Goal: Transaction & Acquisition: Purchase product/service

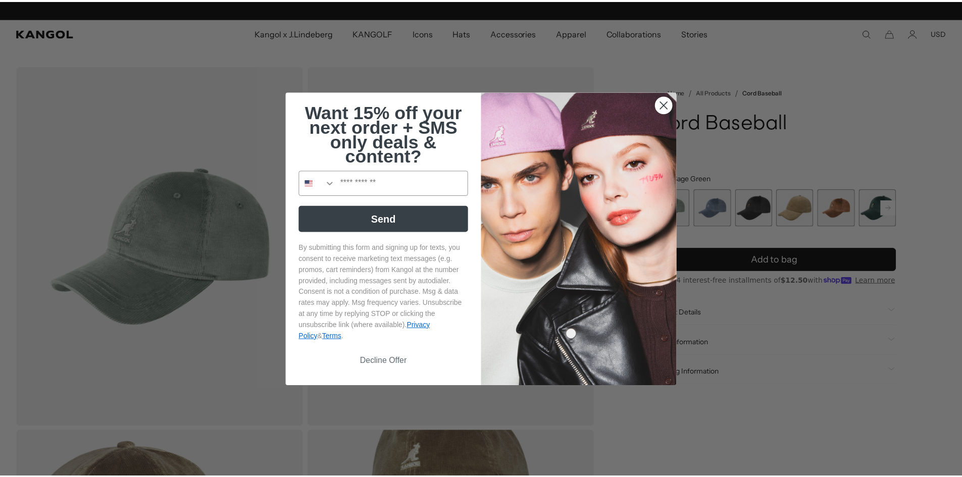
scroll to position [0, 208]
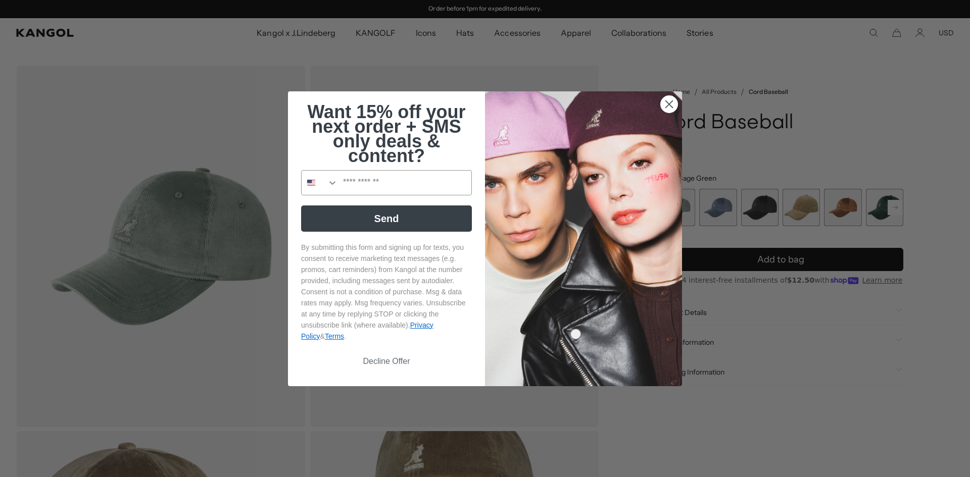
click at [670, 96] on icon "Close dialog" at bounding box center [669, 104] width 18 height 18
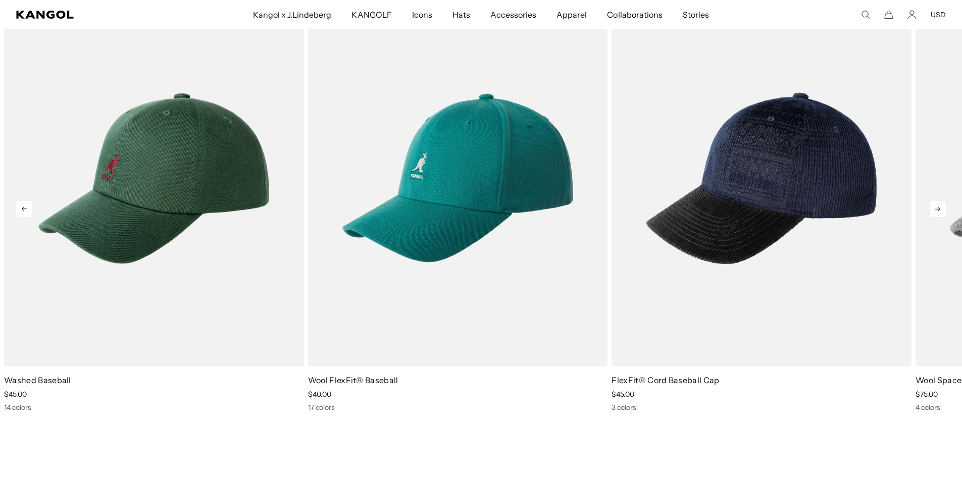
click at [22, 210] on icon at bounding box center [24, 209] width 16 height 16
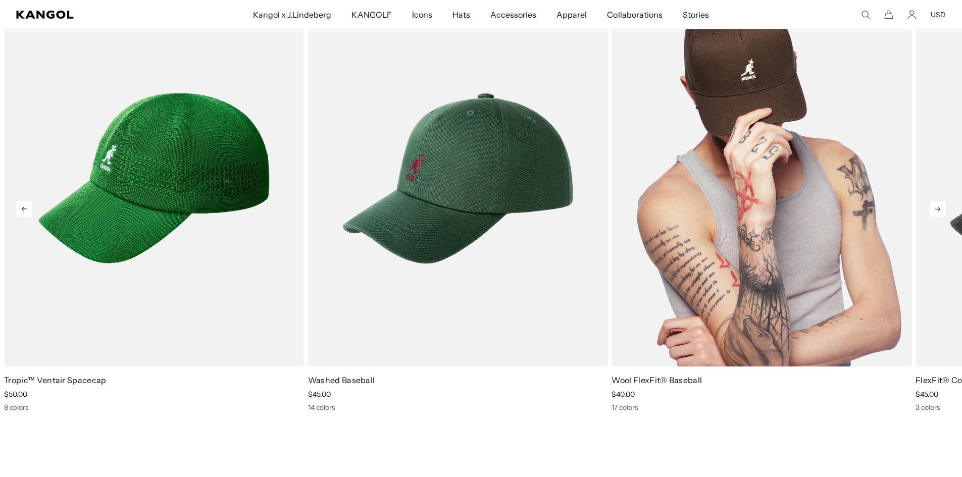
scroll to position [0, 0]
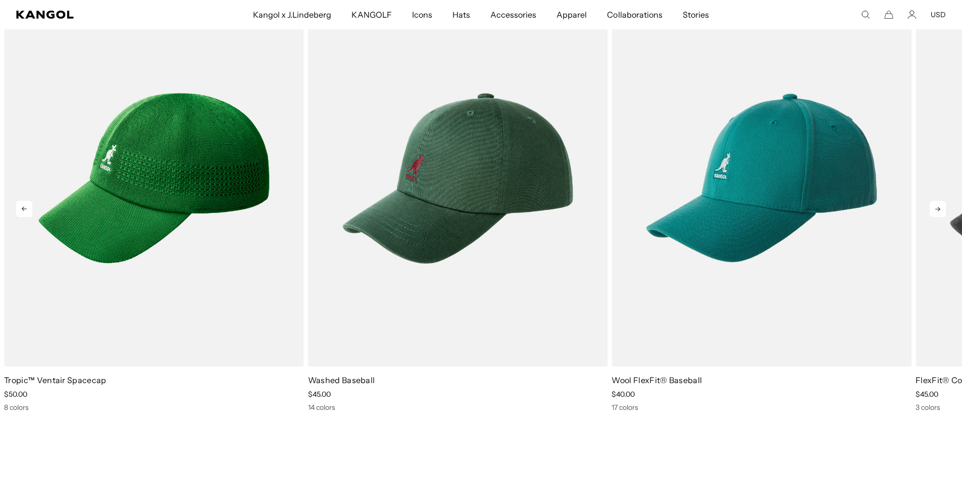
click at [943, 209] on icon at bounding box center [938, 209] width 16 height 16
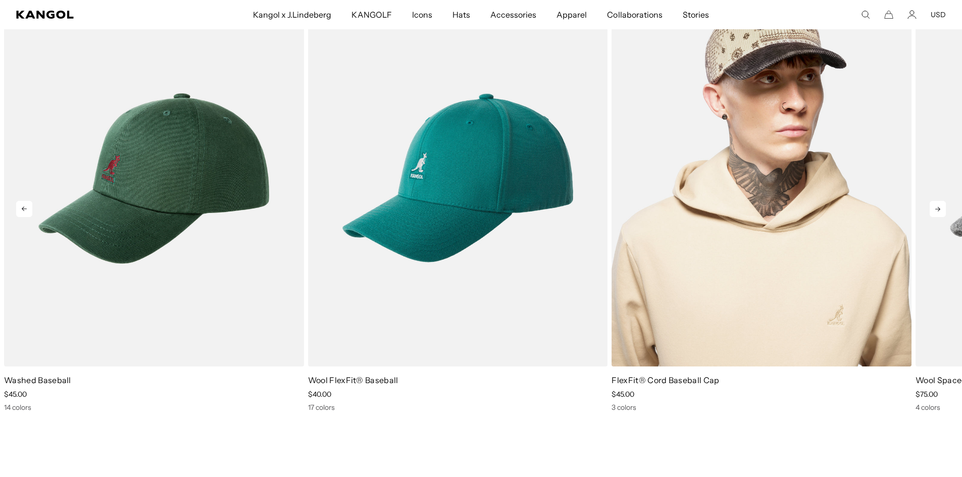
scroll to position [0, 208]
click at [689, 203] on img "3 of 5" at bounding box center [762, 178] width 300 height 376
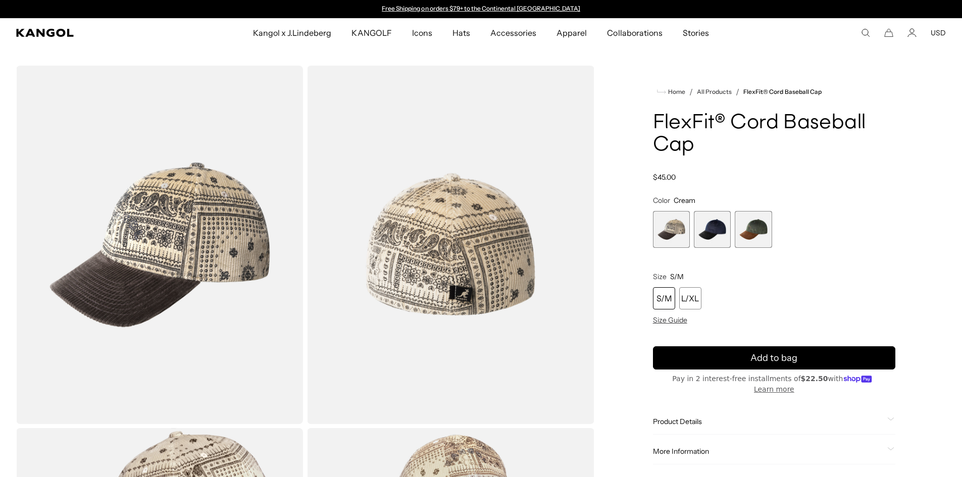
scroll to position [0, 208]
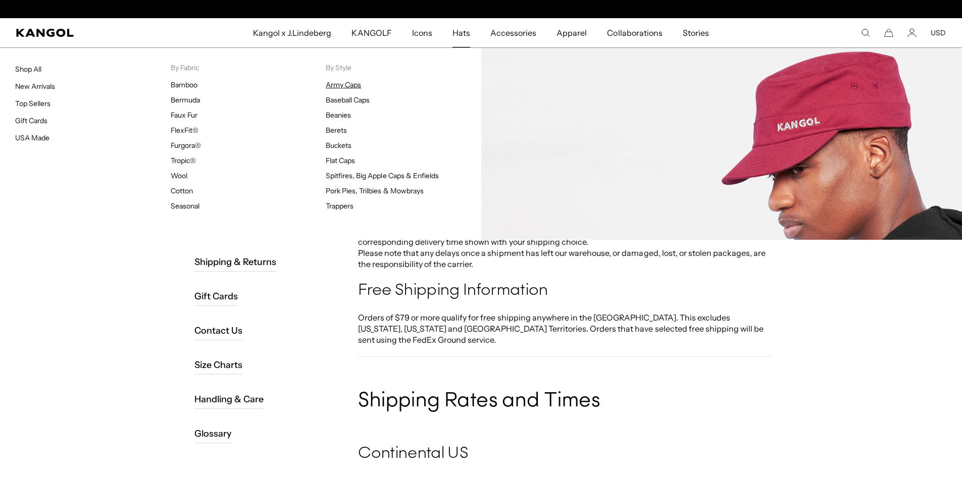
scroll to position [0, 208]
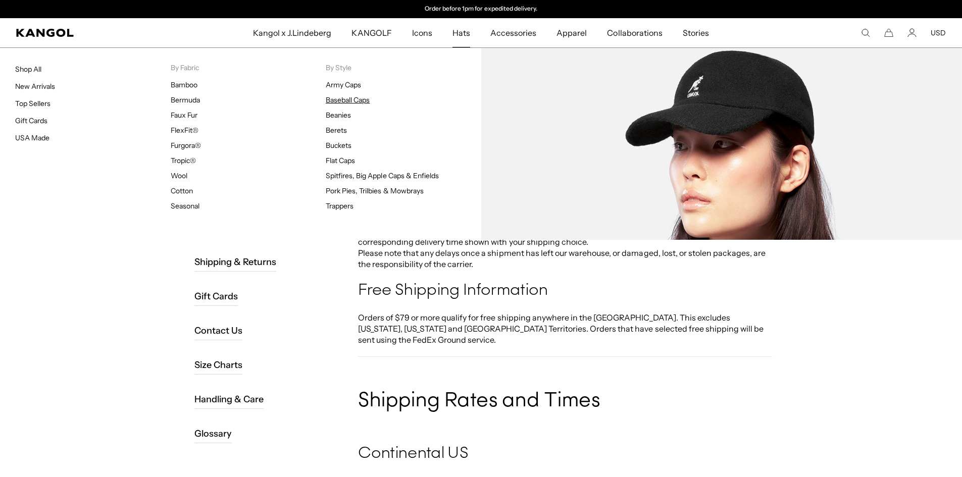
click at [354, 102] on link "Baseball Caps" at bounding box center [348, 99] width 44 height 9
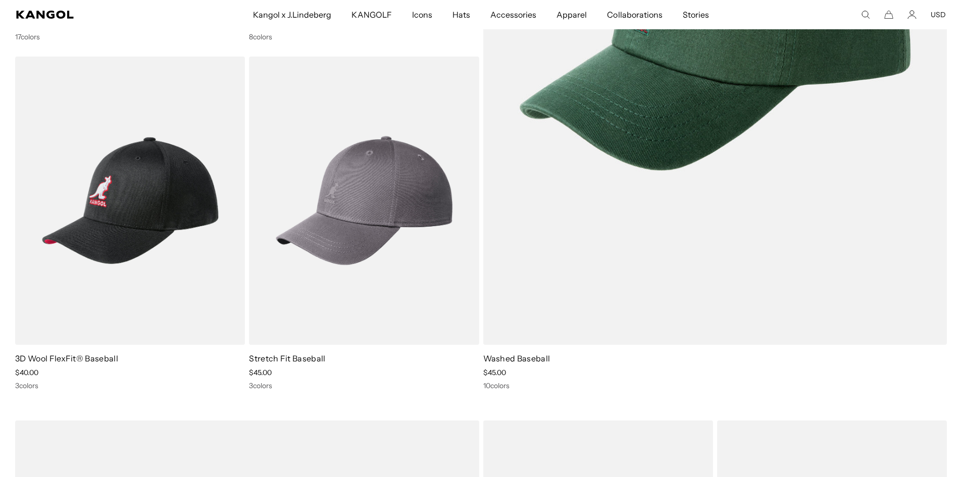
scroll to position [0, 208]
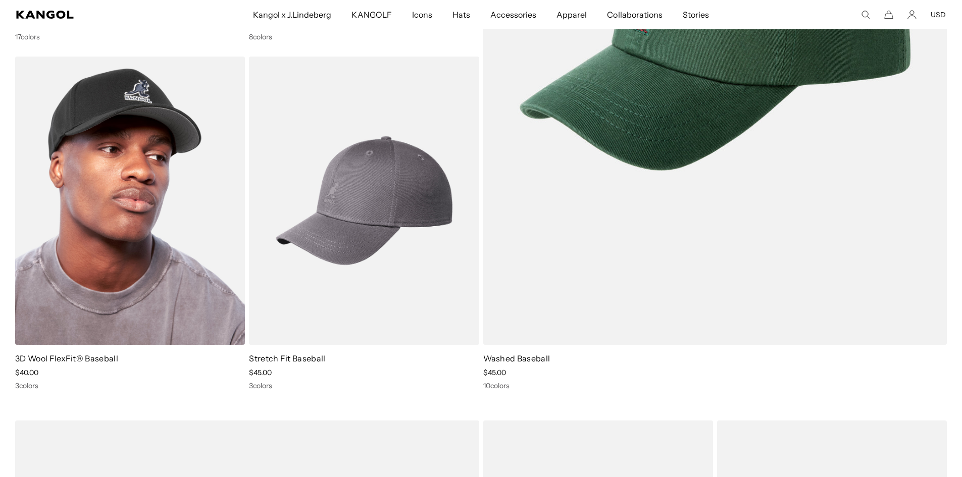
click at [16, 316] on img at bounding box center [130, 201] width 230 height 289
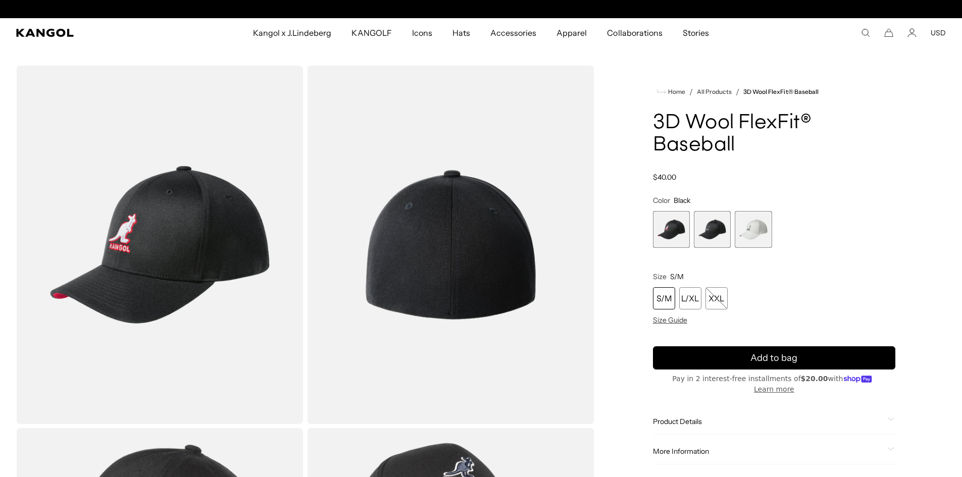
scroll to position [0, 208]
click at [710, 232] on span "2 of 3" at bounding box center [712, 229] width 37 height 37
click at [655, 236] on span "1 of 3" at bounding box center [671, 229] width 37 height 37
click at [712, 233] on span "2 of 3" at bounding box center [712, 229] width 37 height 37
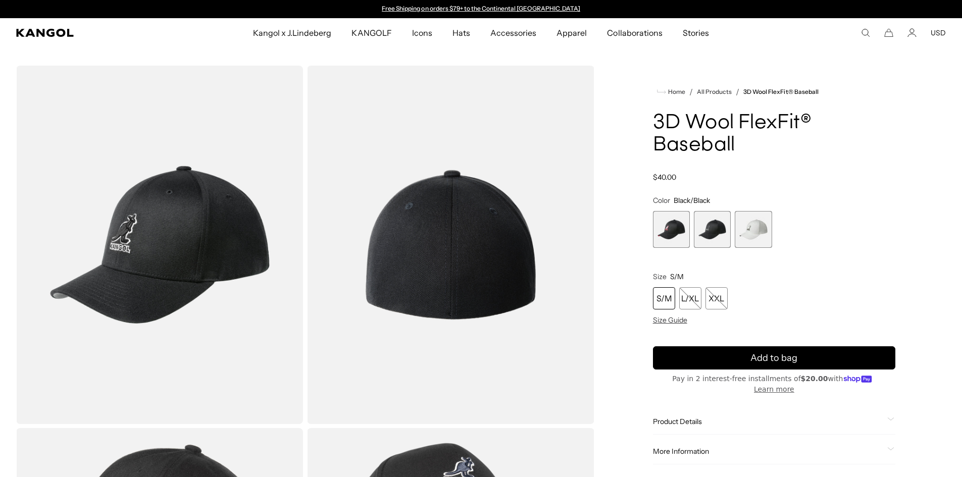
click at [756, 226] on span "3 of 3" at bounding box center [753, 229] width 37 height 37
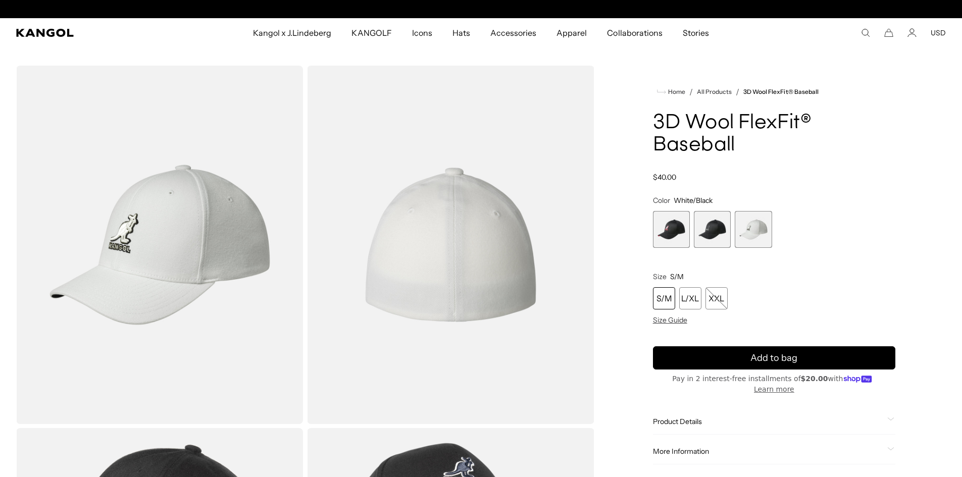
scroll to position [0, 208]
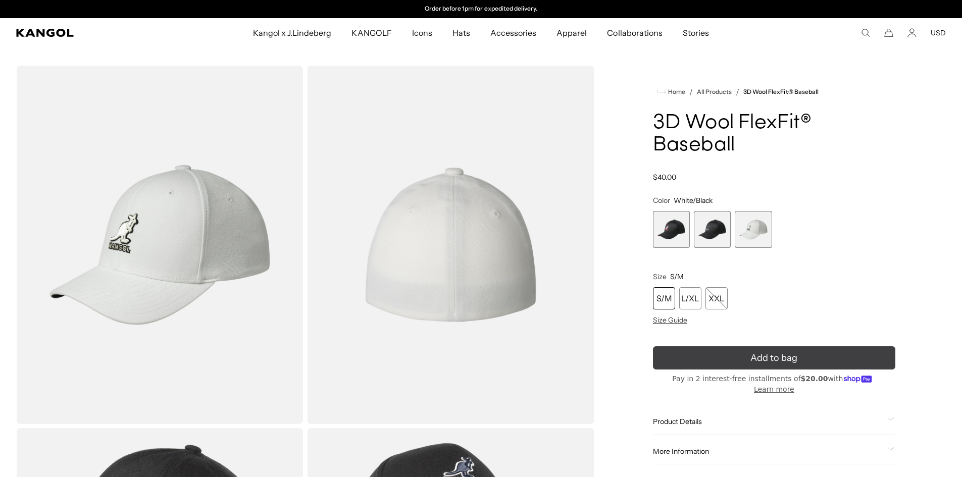
click at [775, 358] on icon "submit" at bounding box center [774, 358] width 15 height 15
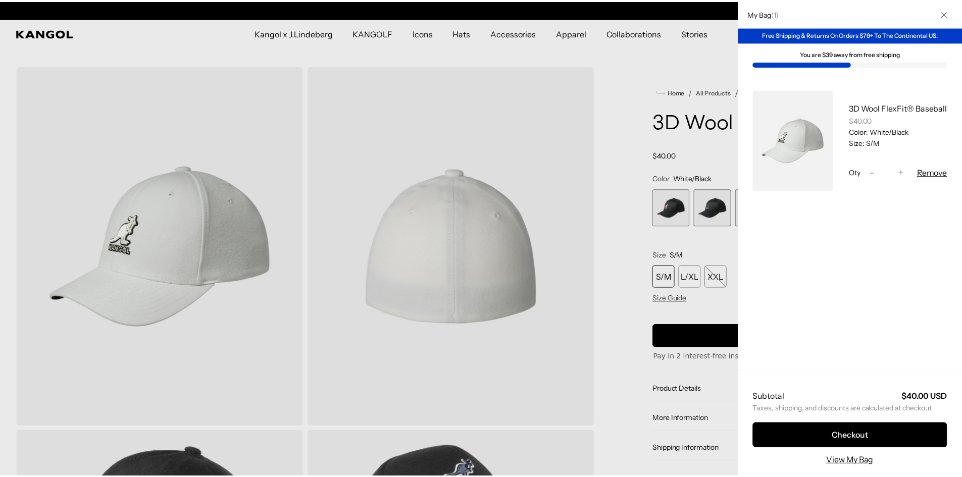
scroll to position [0, 0]
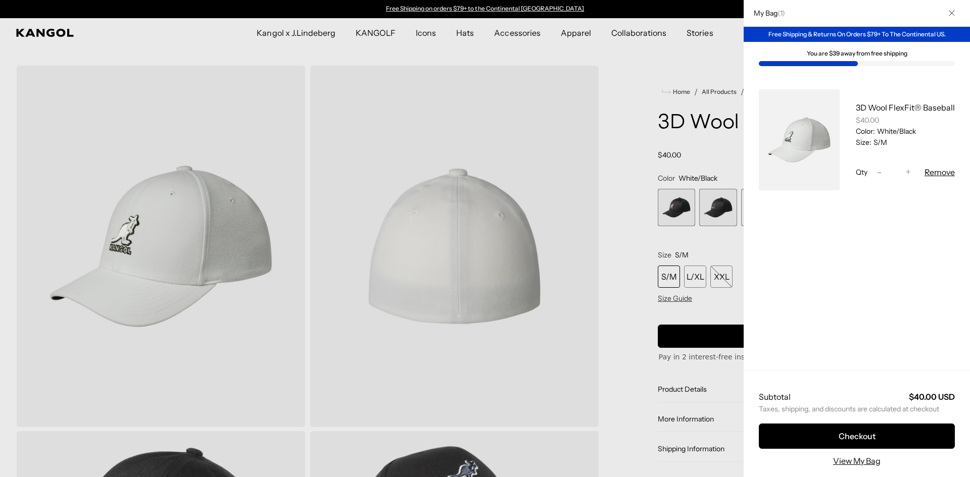
drag, startPoint x: 721, startPoint y: 53, endPoint x: 719, endPoint y: 60, distance: 7.4
click at [719, 60] on div at bounding box center [485, 238] width 970 height 477
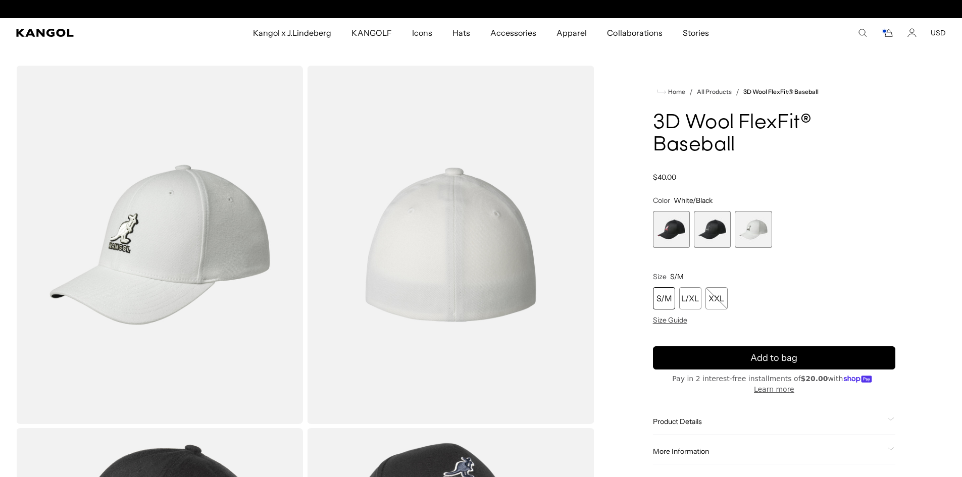
scroll to position [0, 208]
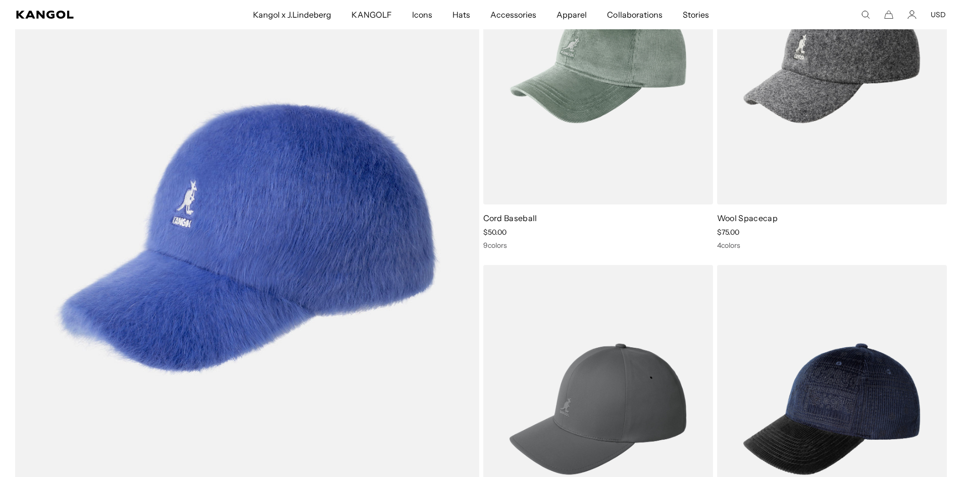
click at [483, 252] on ol "Cord Baseball Sale Price $50.00 9 colors Wool Spacecap Sale Price $75.00 4 colo…" at bounding box center [481, 257] width 932 height 683
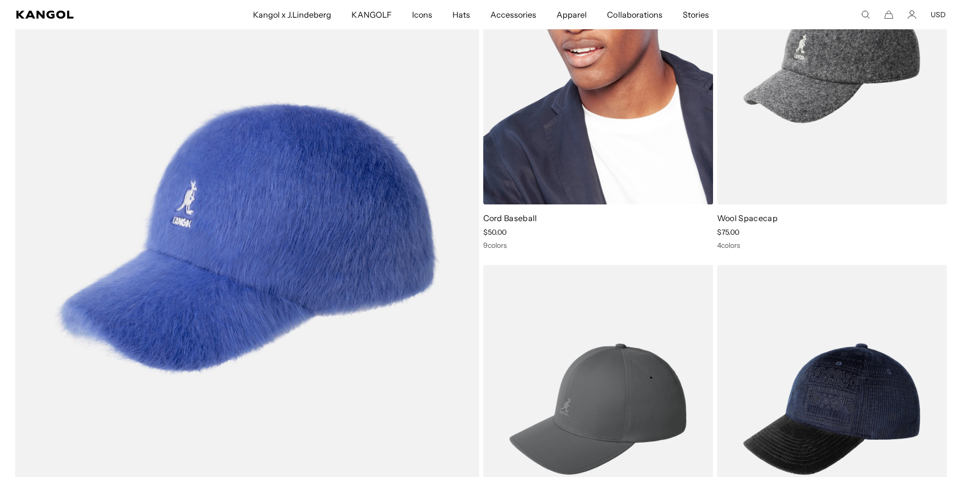
click at [535, 223] on h4 "Cord Baseball" at bounding box center [598, 218] width 230 height 11
click at [543, 192] on img at bounding box center [598, 60] width 230 height 289
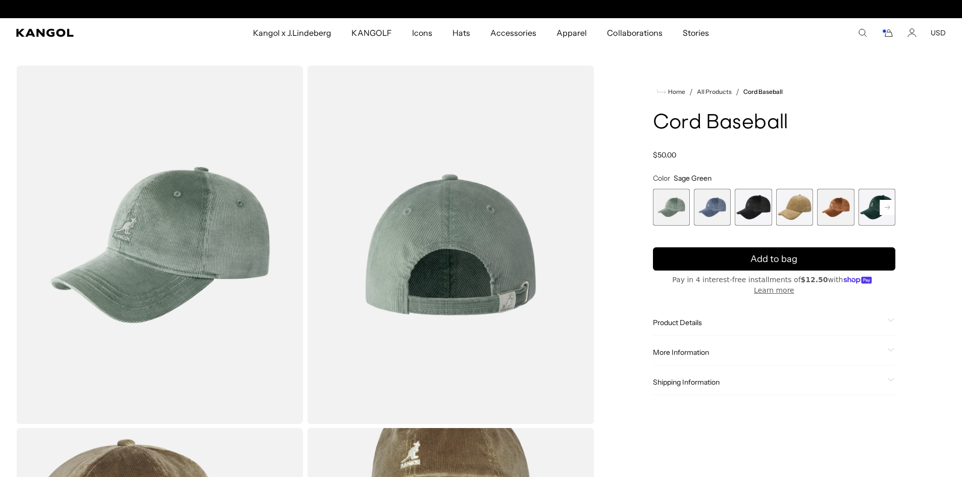
scroll to position [0, 208]
click at [723, 206] on span "2 of 9" at bounding box center [712, 207] width 37 height 37
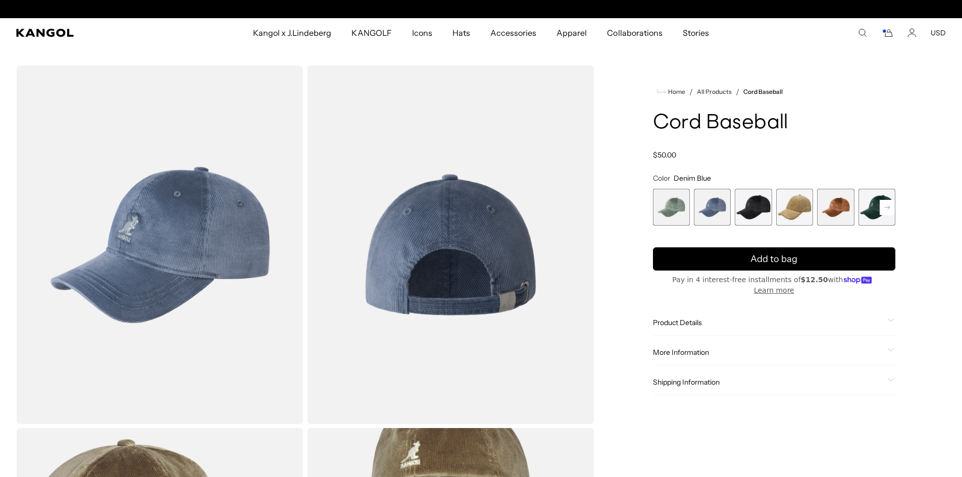
scroll to position [0, 208]
click at [757, 204] on span "3 of 9" at bounding box center [753, 207] width 37 height 37
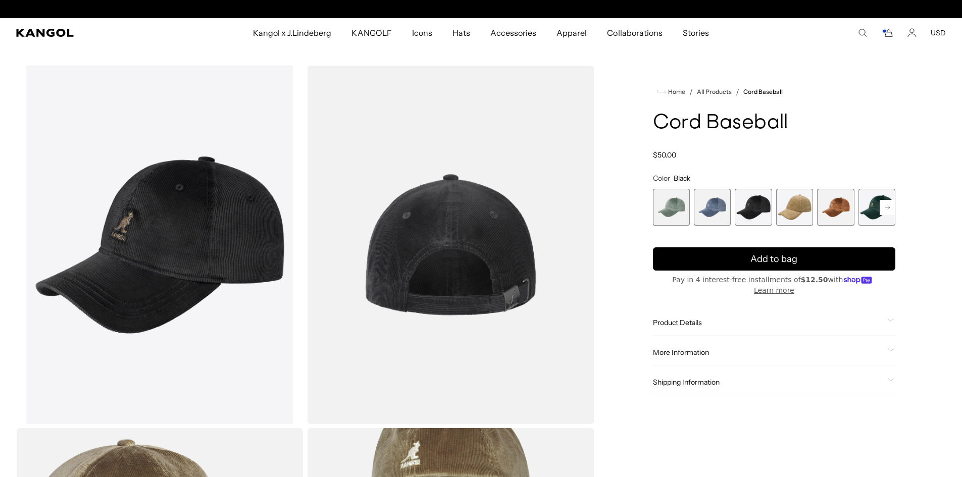
click at [795, 204] on span "4 of 9" at bounding box center [794, 207] width 37 height 37
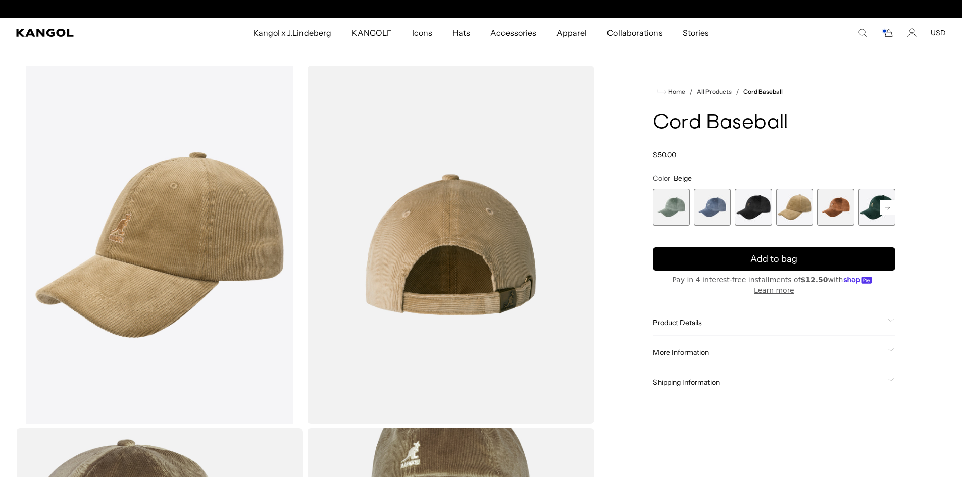
scroll to position [0, 208]
click at [837, 205] on span "5 of 9" at bounding box center [835, 207] width 37 height 37
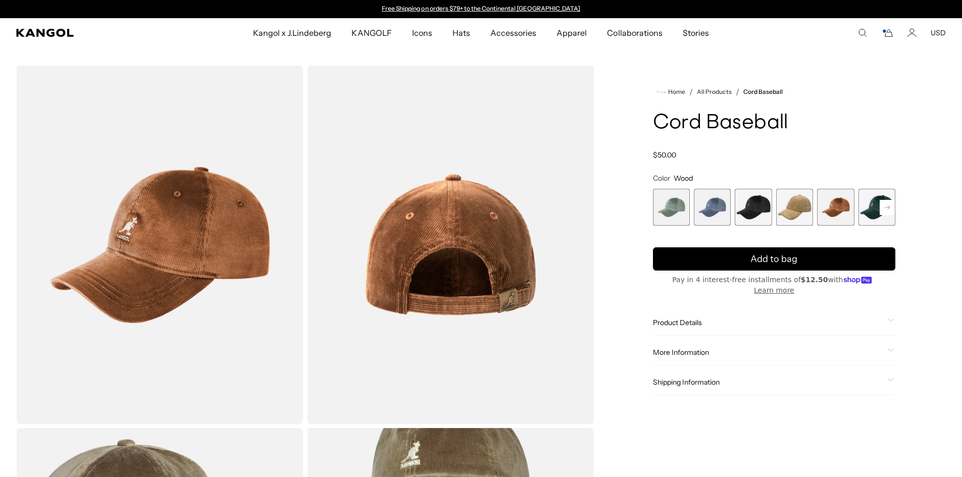
click at [881, 201] on rect at bounding box center [887, 207] width 15 height 15
click at [872, 205] on span "7 of 9" at bounding box center [877, 207] width 37 height 37
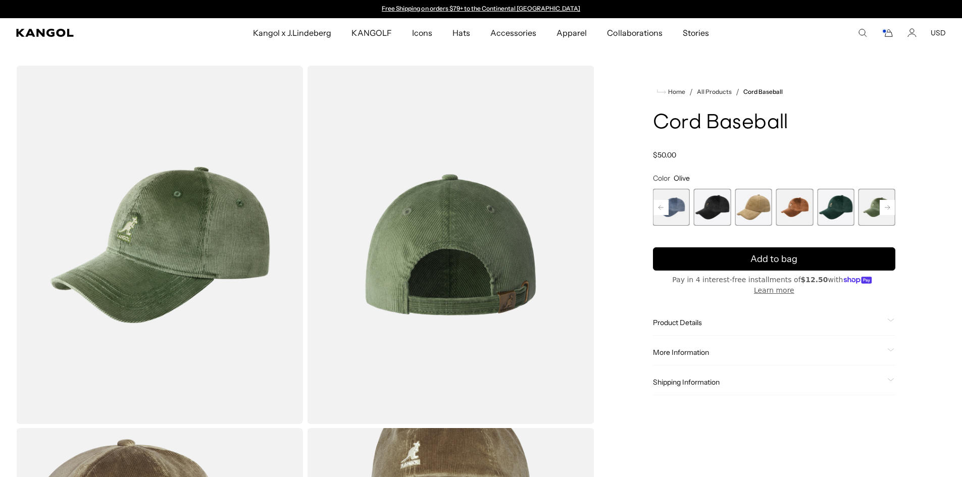
click at [841, 206] on span "6 of 9" at bounding box center [835, 207] width 37 height 37
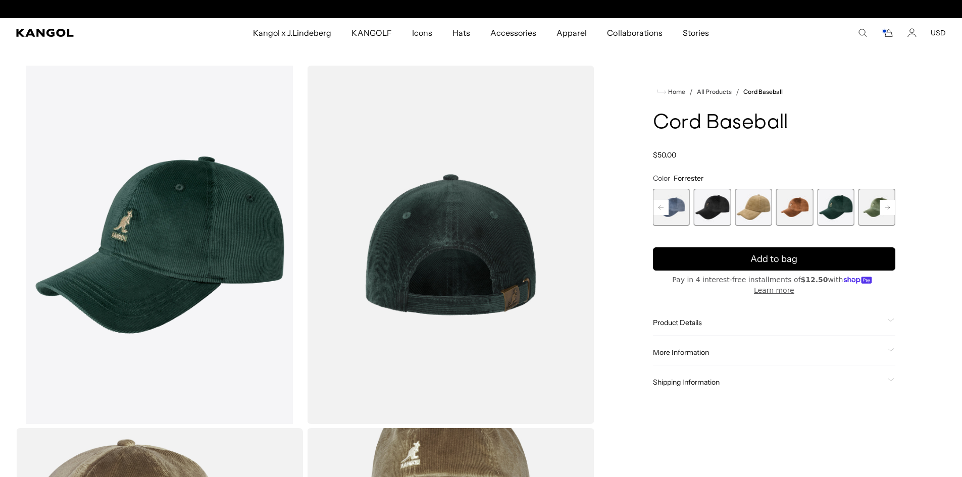
click at [792, 202] on span "5 of 9" at bounding box center [794, 207] width 37 height 37
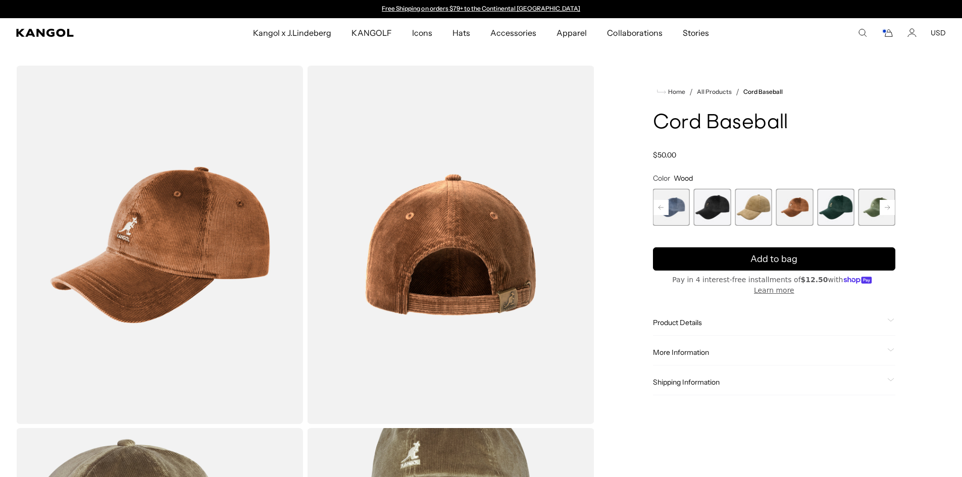
click at [752, 207] on span "4 of 9" at bounding box center [753, 207] width 37 height 37
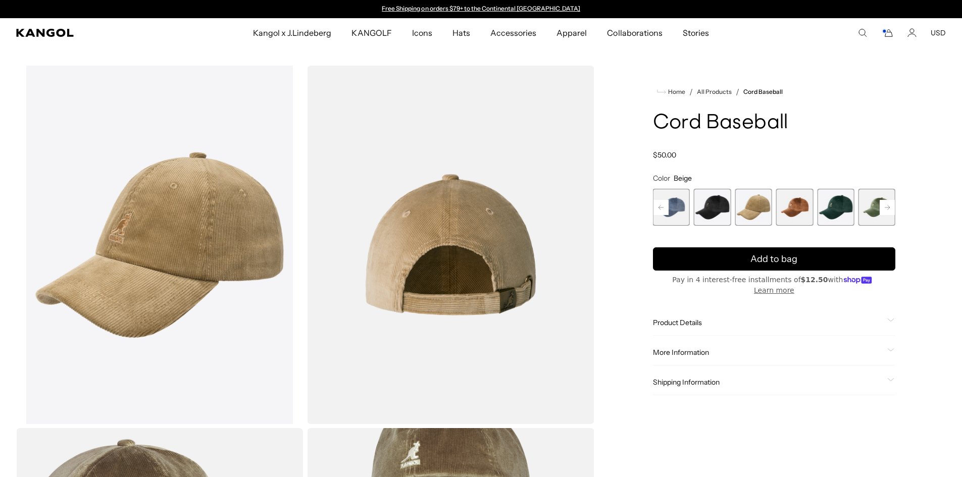
click at [714, 203] on span "3 of 9" at bounding box center [712, 207] width 37 height 37
